Goal: Information Seeking & Learning: Understand process/instructions

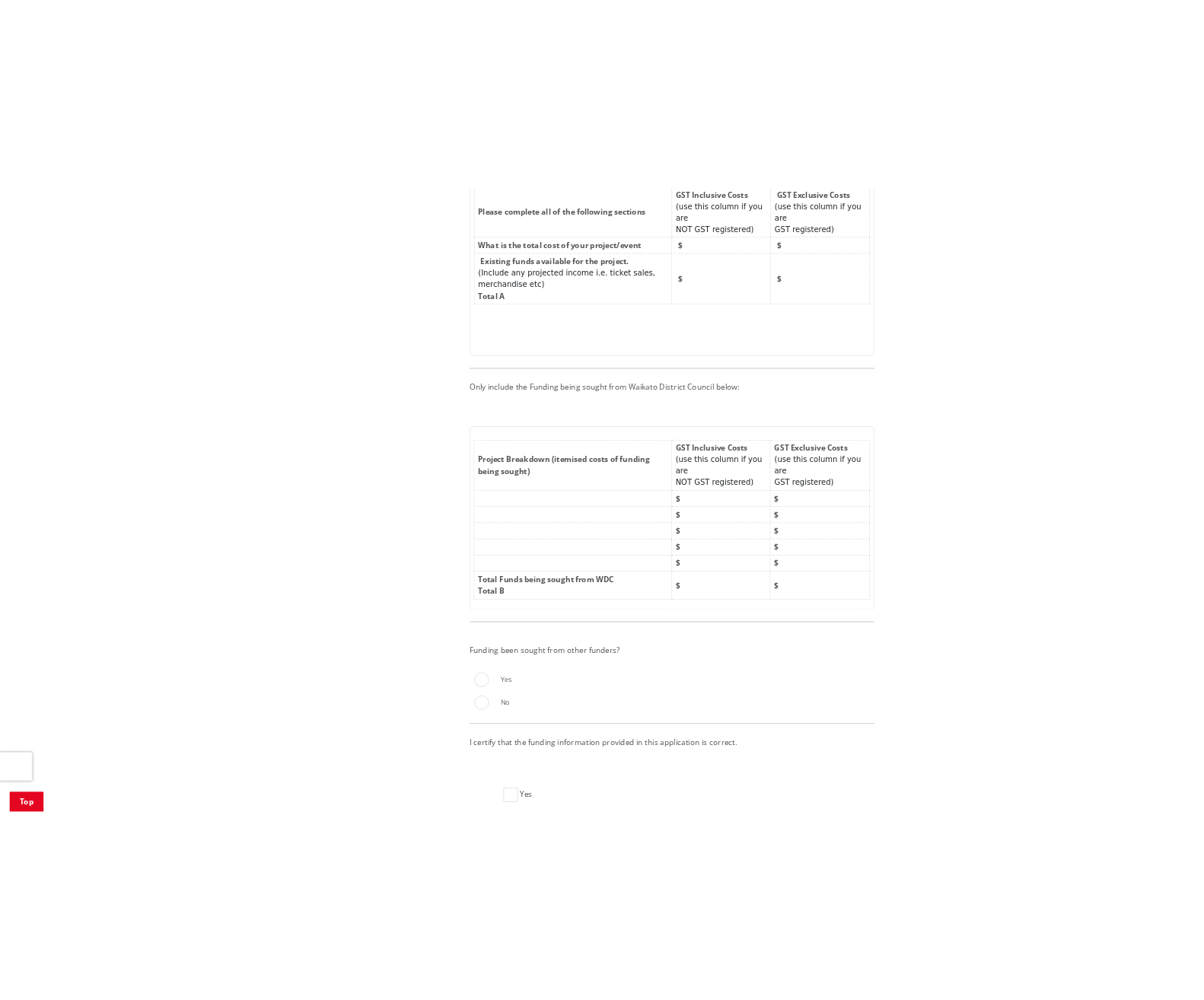
scroll to position [2969, 0]
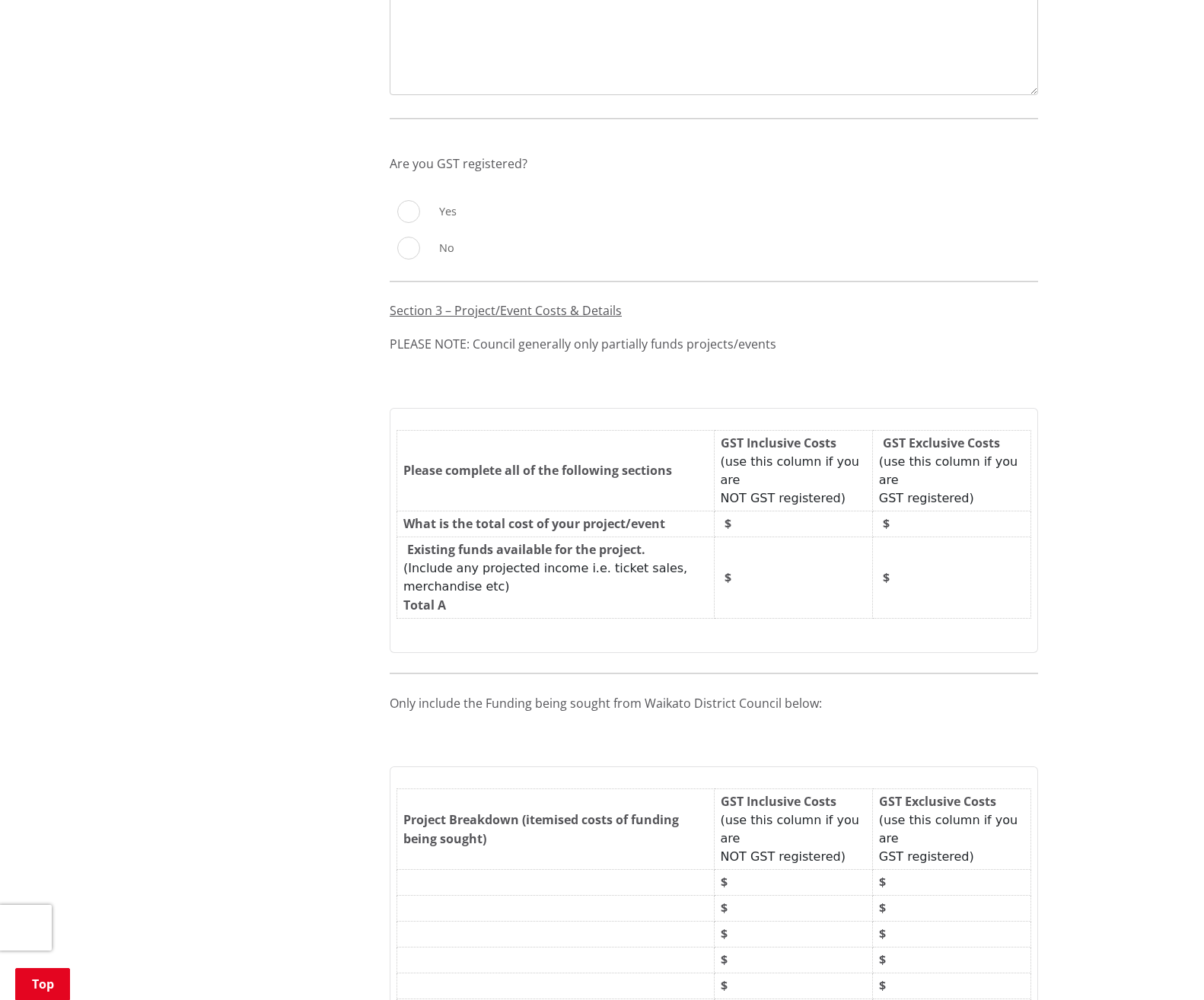
scroll to position [2565, 0]
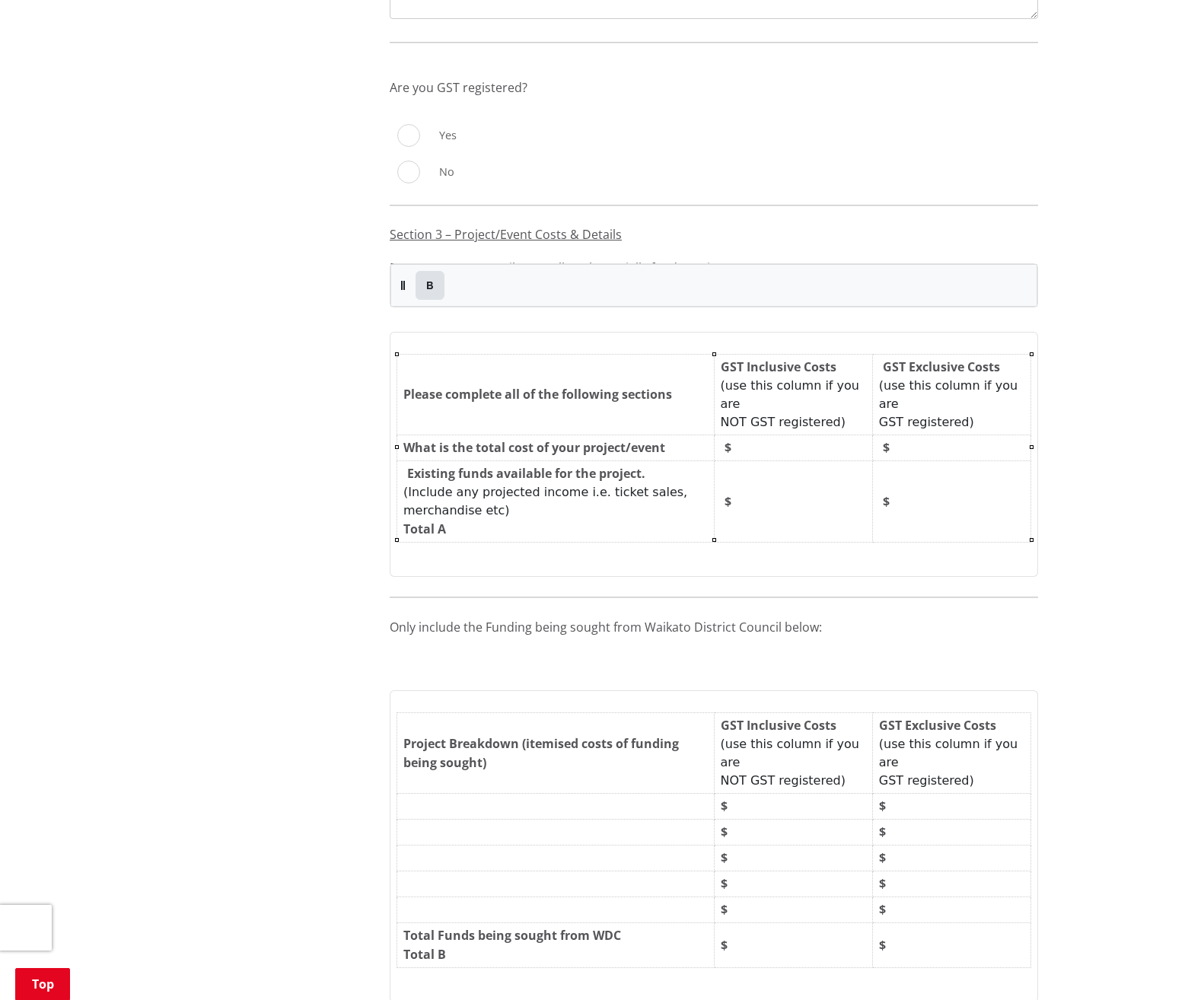
click at [945, 492] on td "$" at bounding box center [951, 501] width 158 height 82
click at [960, 794] on td "$" at bounding box center [951, 807] width 158 height 26
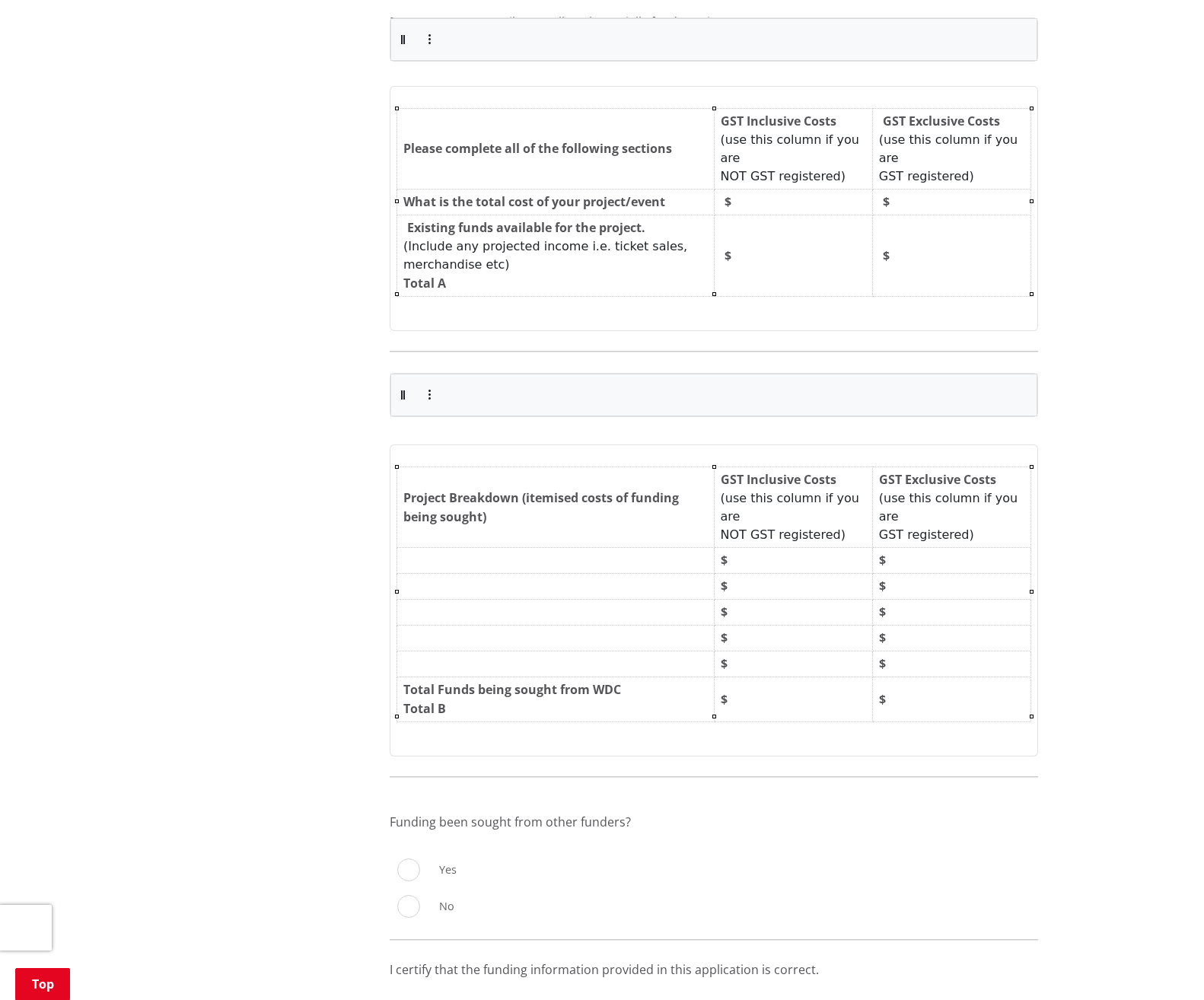
scroll to position [2869, 0]
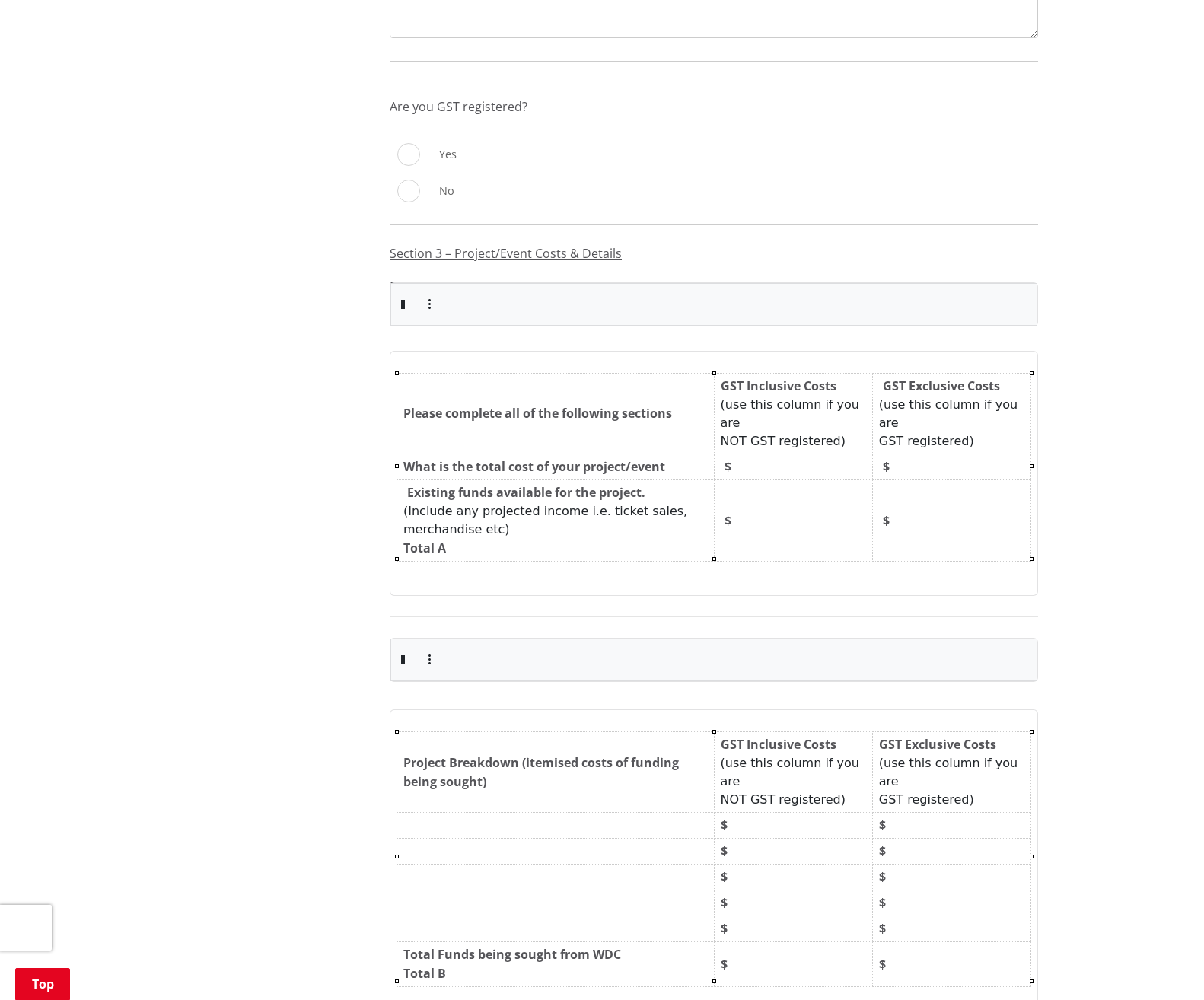
scroll to position [2489, 0]
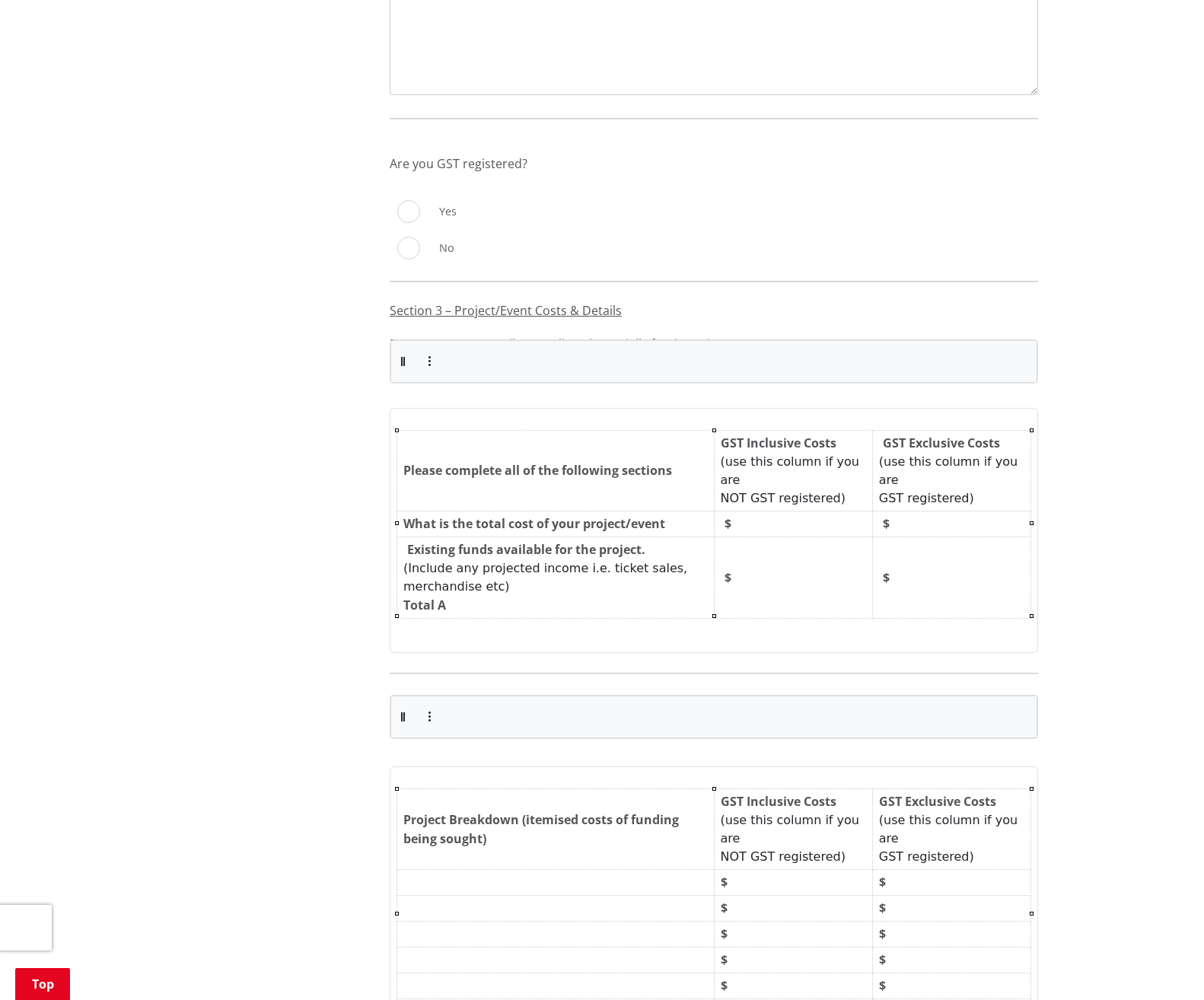
click at [947, 512] on td "$" at bounding box center [951, 525] width 158 height 26
click at [425, 357] on icon "button" at bounding box center [429, 361] width 18 height 12
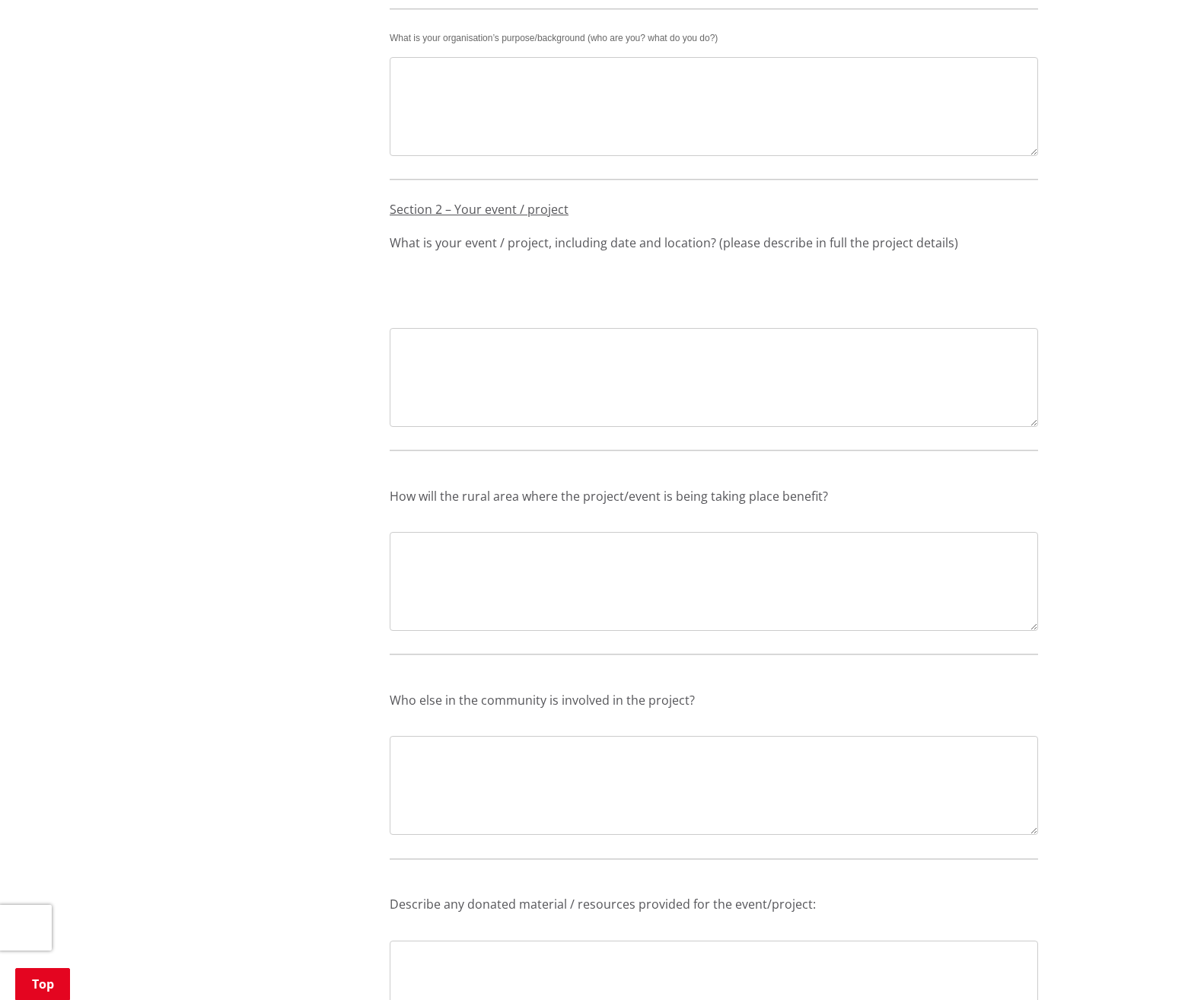
scroll to position [1500, 0]
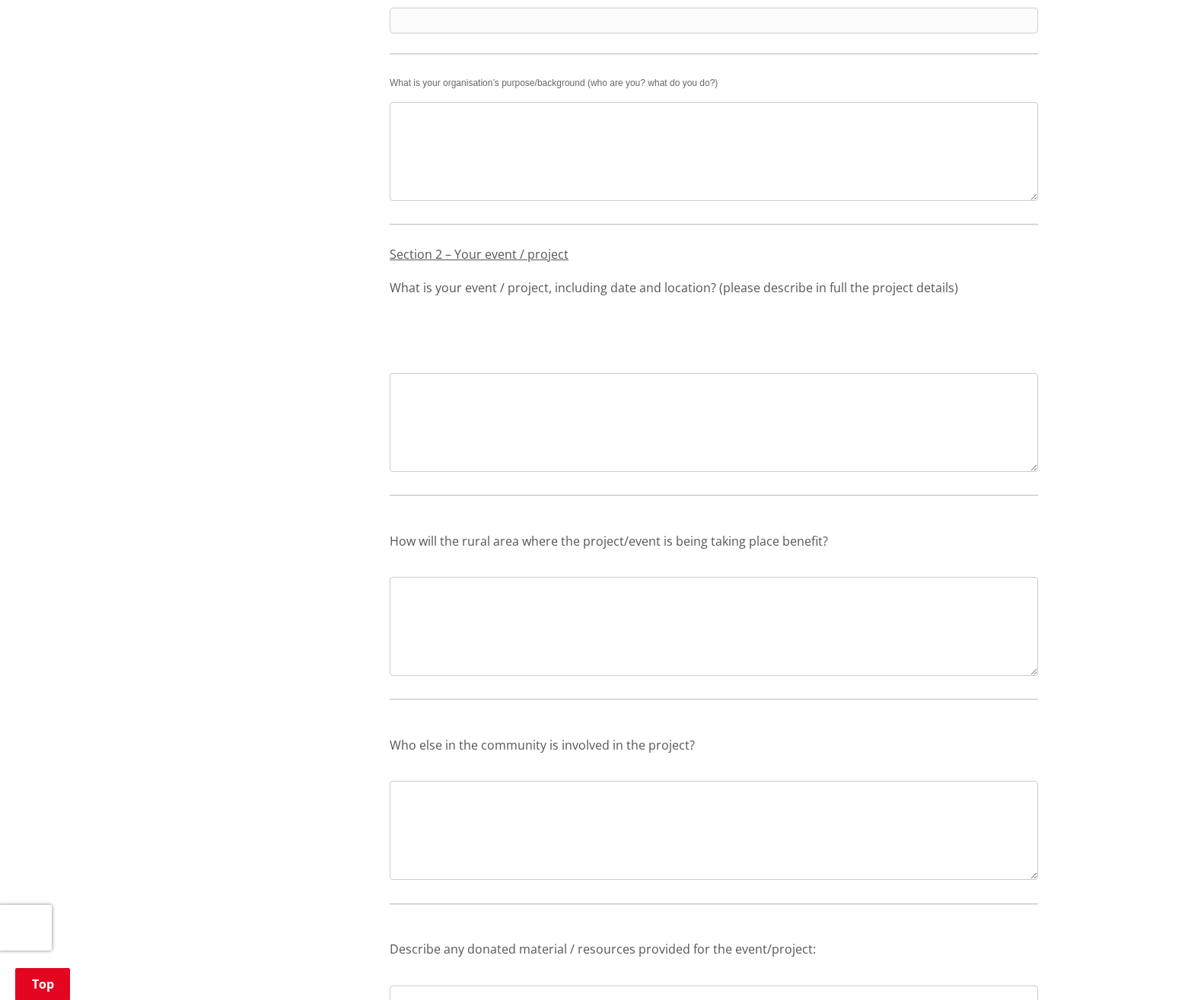
click at [853, 600] on textarea at bounding box center [713, 626] width 648 height 99
click at [879, 431] on textarea at bounding box center [713, 421] width 648 height 99
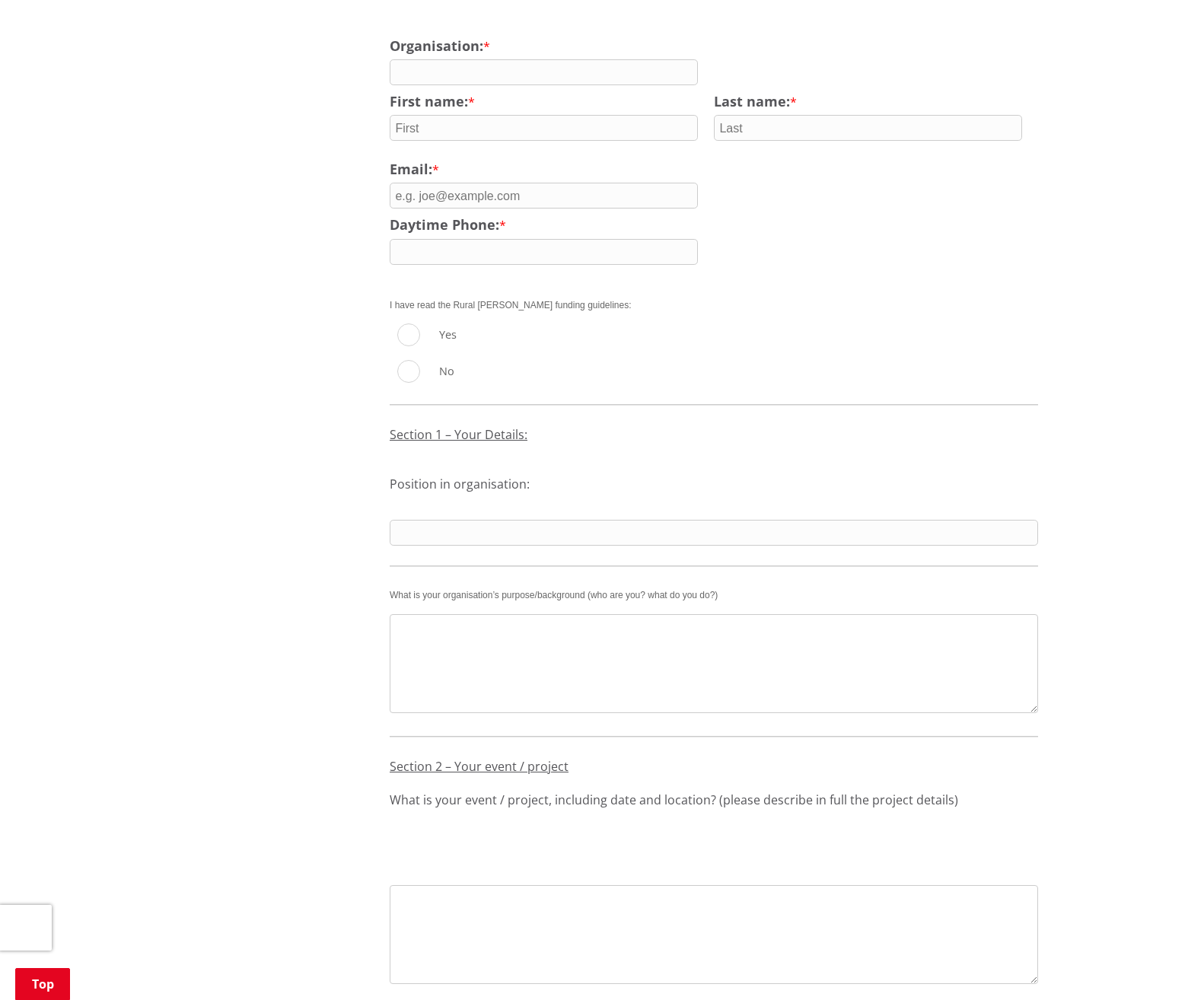
scroll to position [967, 0]
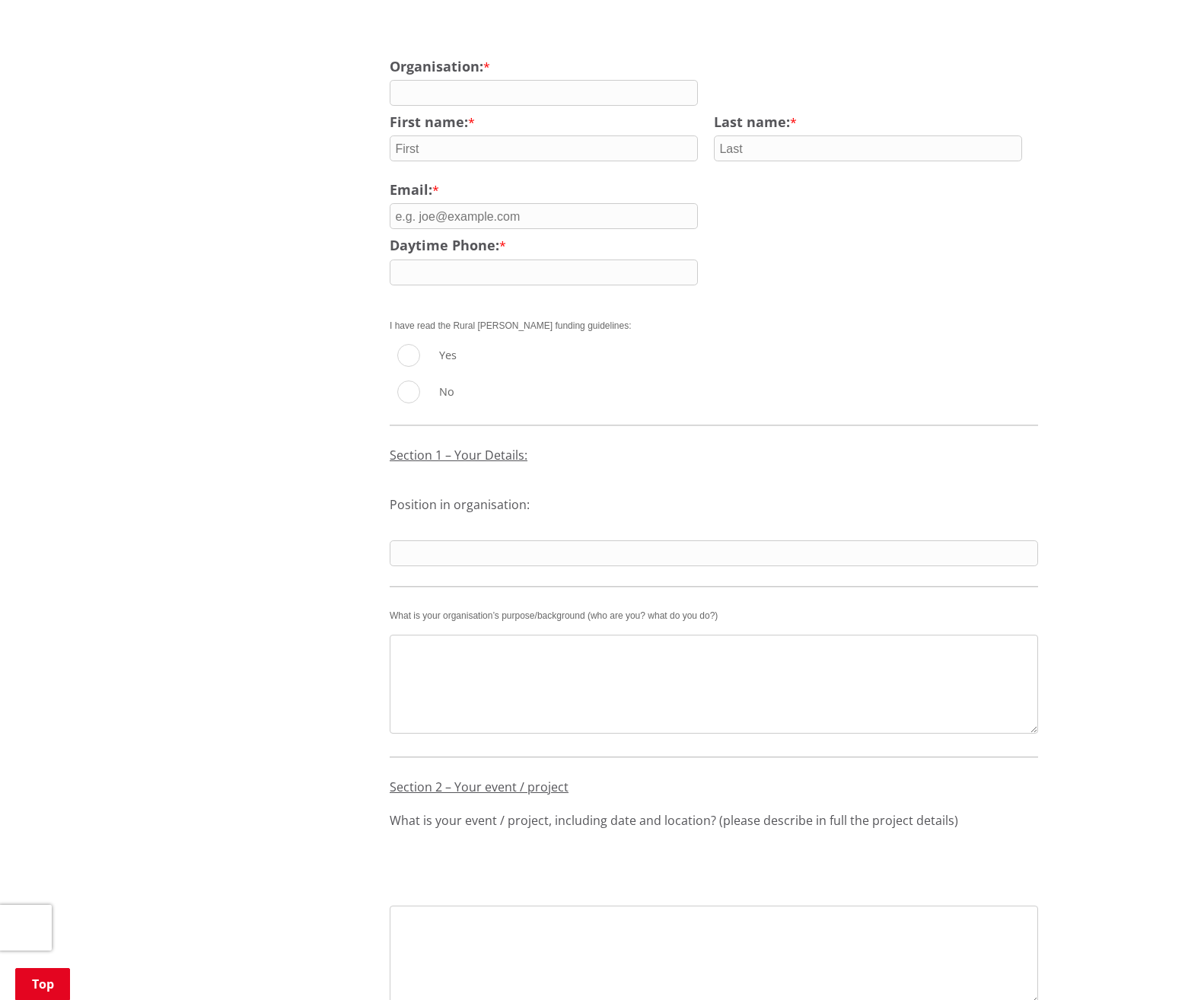
click at [923, 635] on textarea at bounding box center [713, 684] width 648 height 99
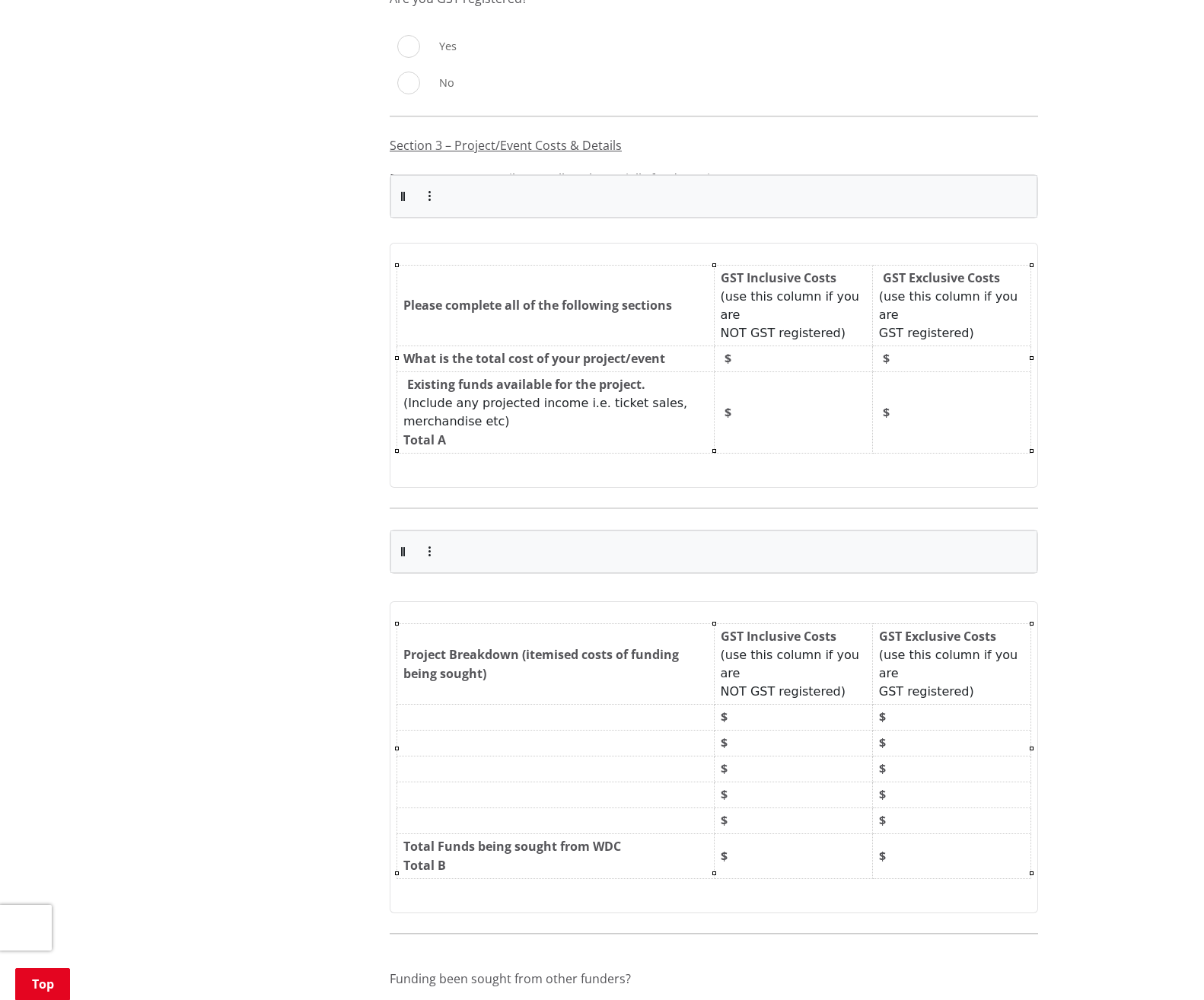
scroll to position [2642, 0]
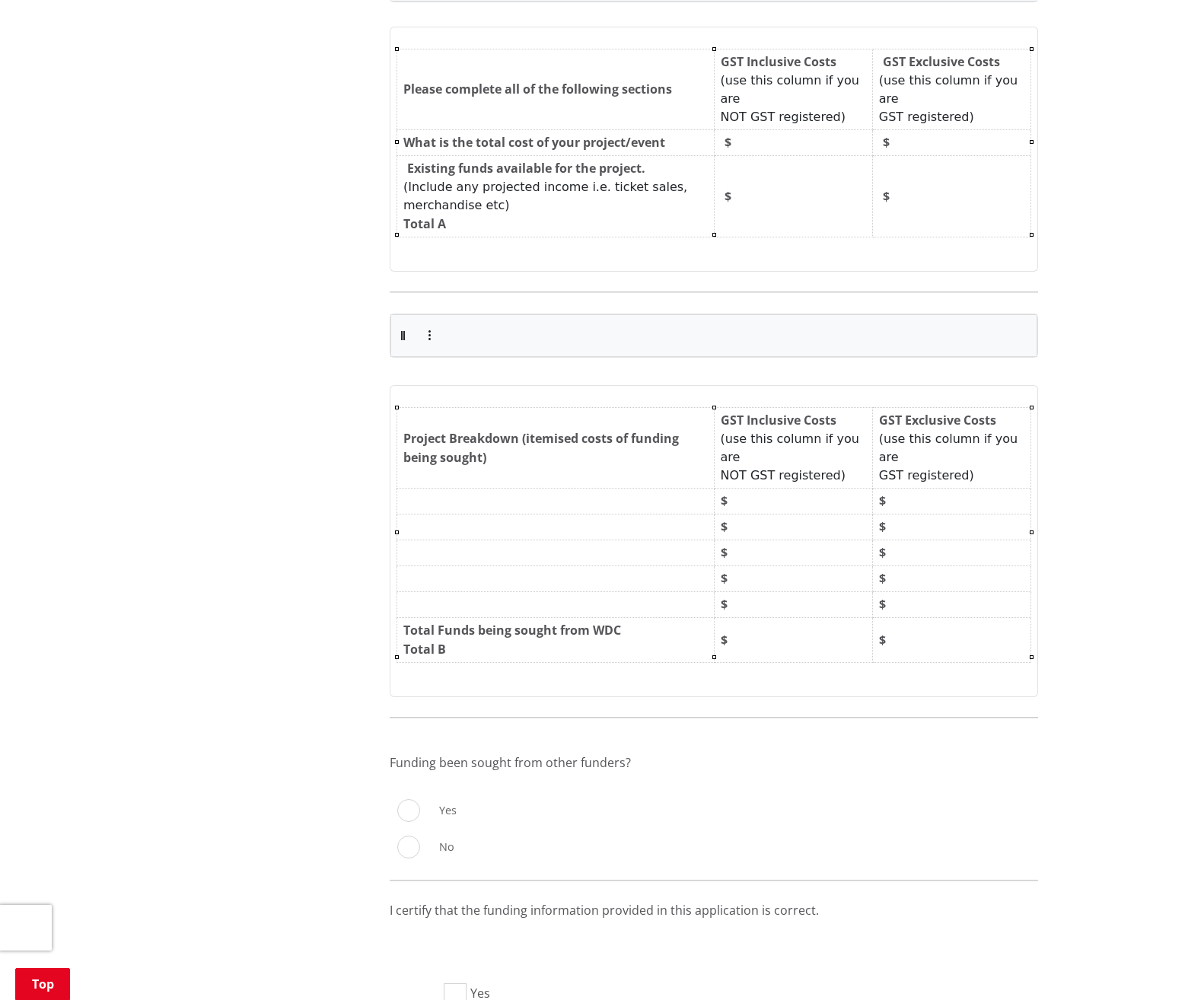
scroll to position [2945, 0]
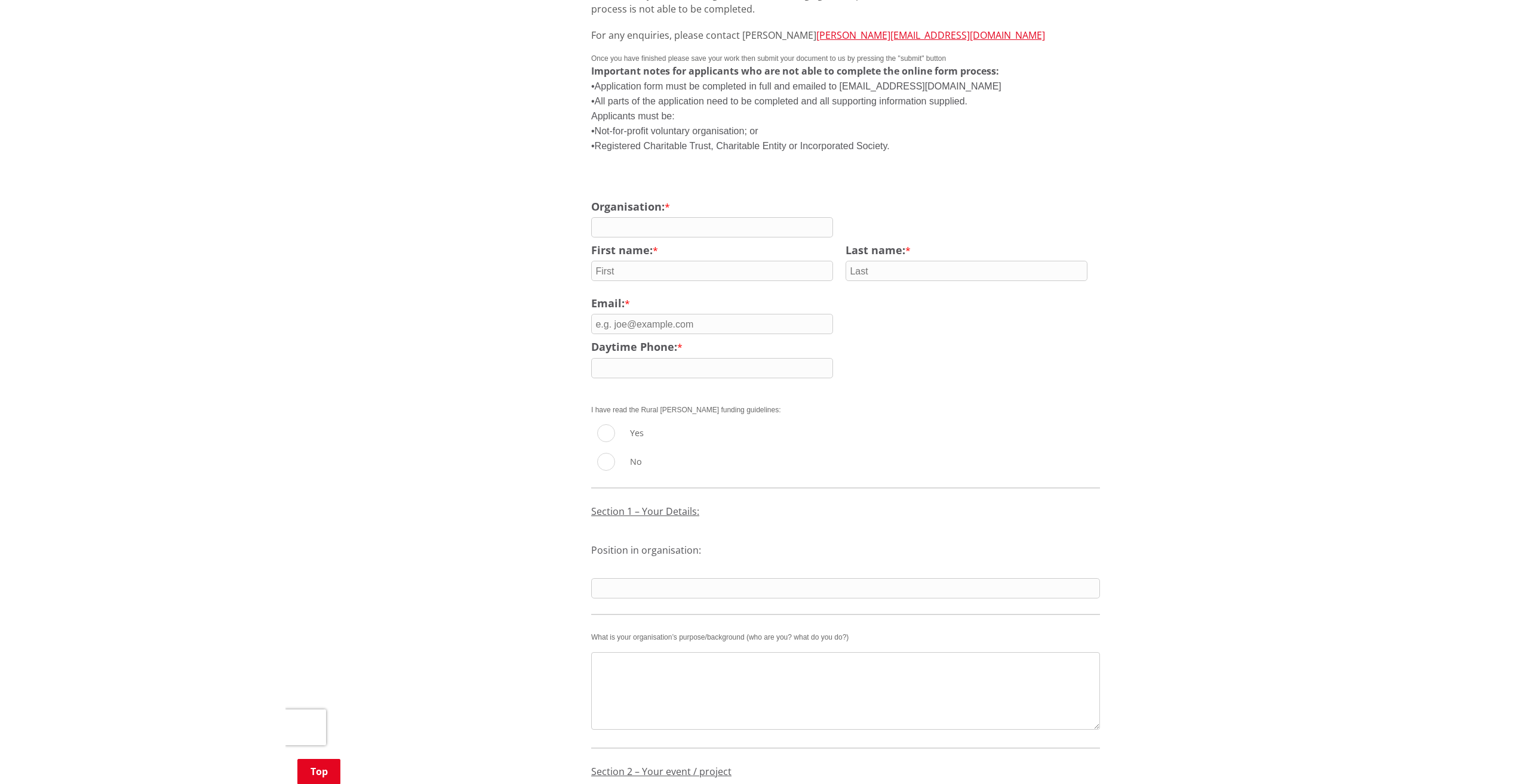
scroll to position [0, 0]
